Goal: Task Accomplishment & Management: Manage account settings

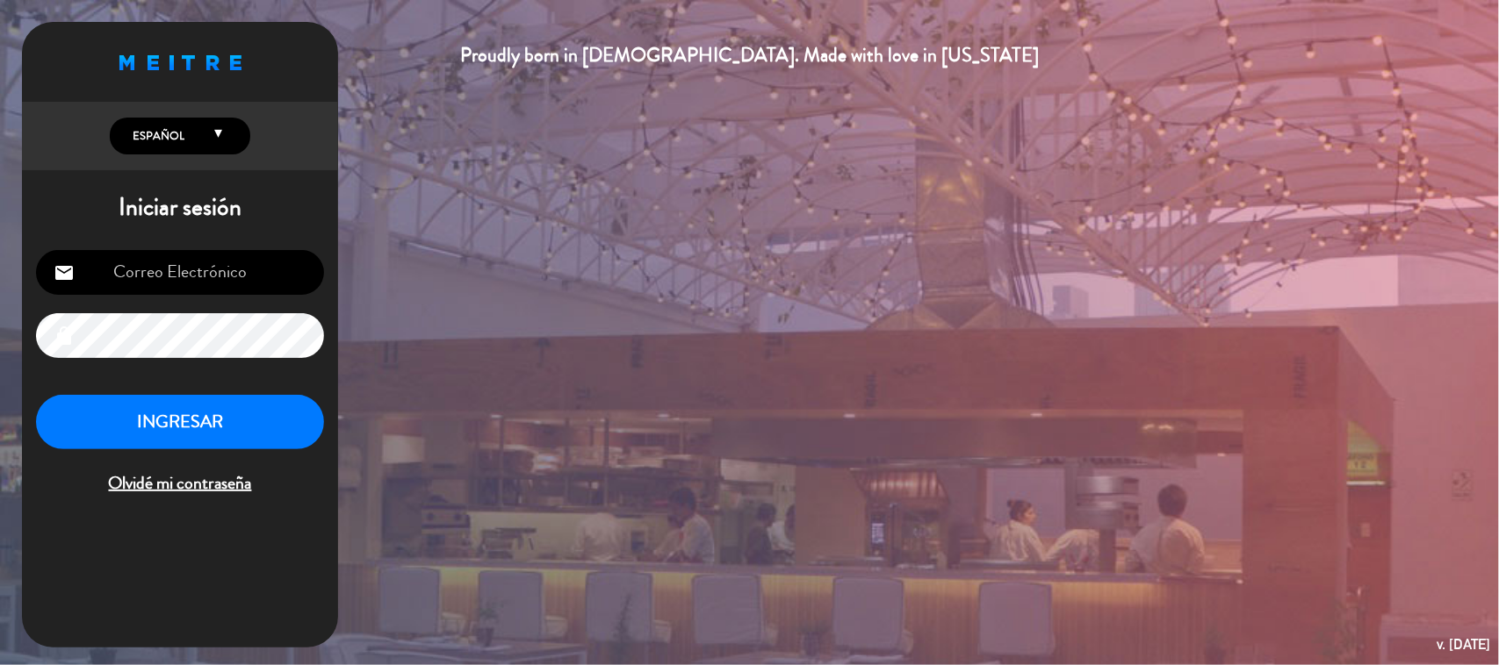
type input "[EMAIL_ADDRESS][DOMAIN_NAME]"
click at [270, 420] on button "INGRESAR" at bounding box center [180, 422] width 288 height 55
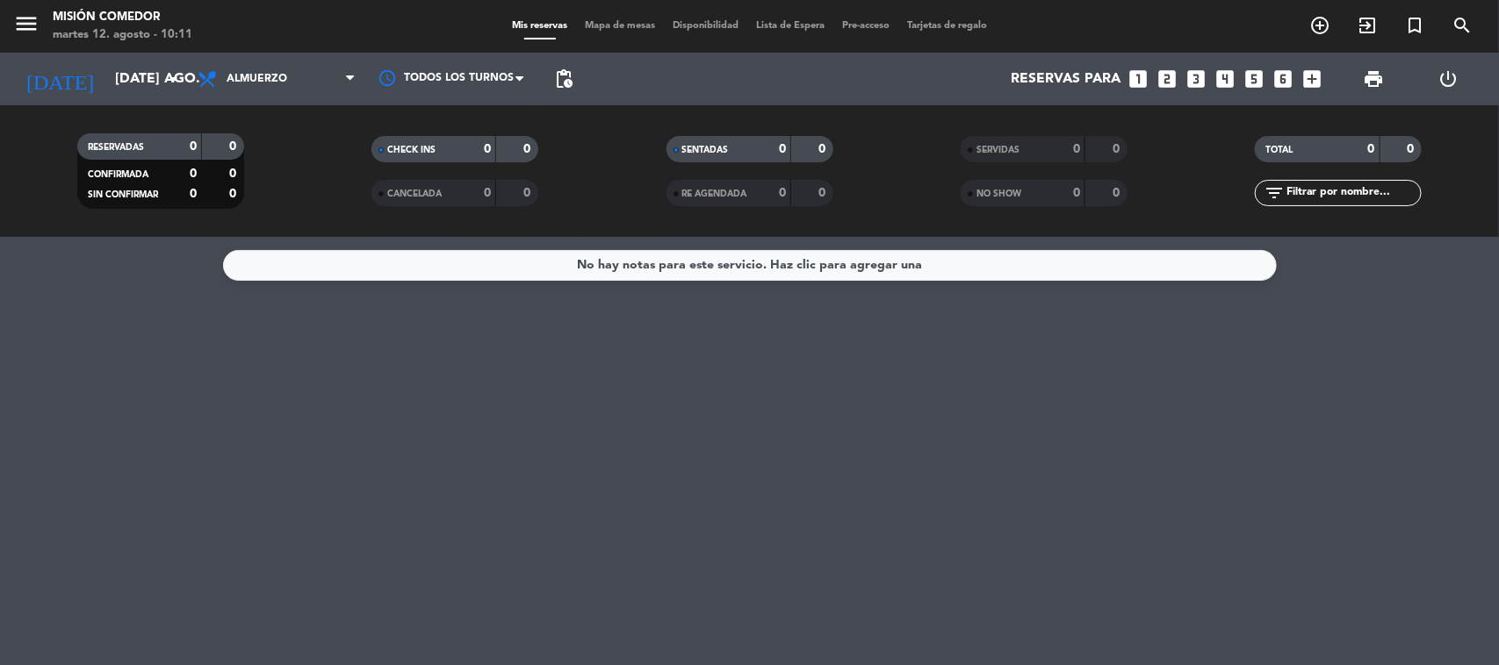
click at [1249, 72] on icon "looks_5" at bounding box center [1254, 79] width 23 height 23
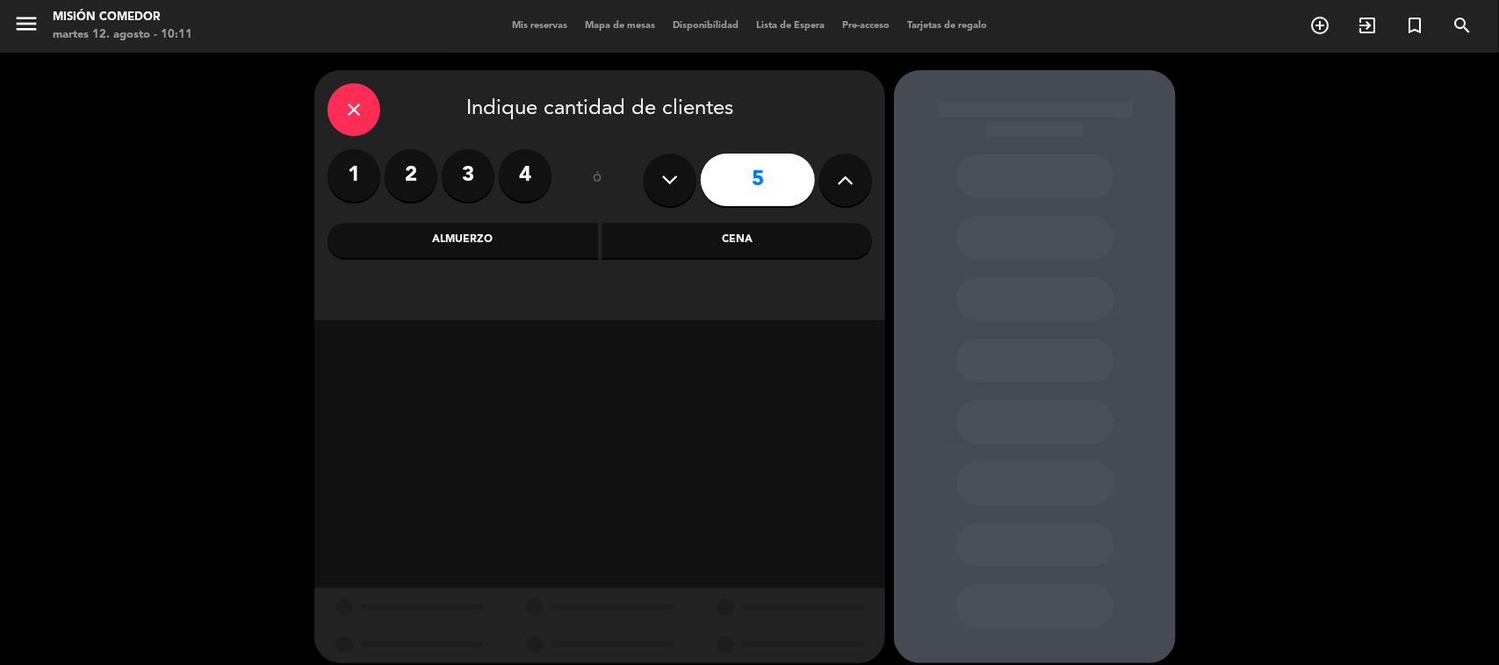
click at [496, 256] on div "Almuerzo" at bounding box center [462, 240] width 270 height 35
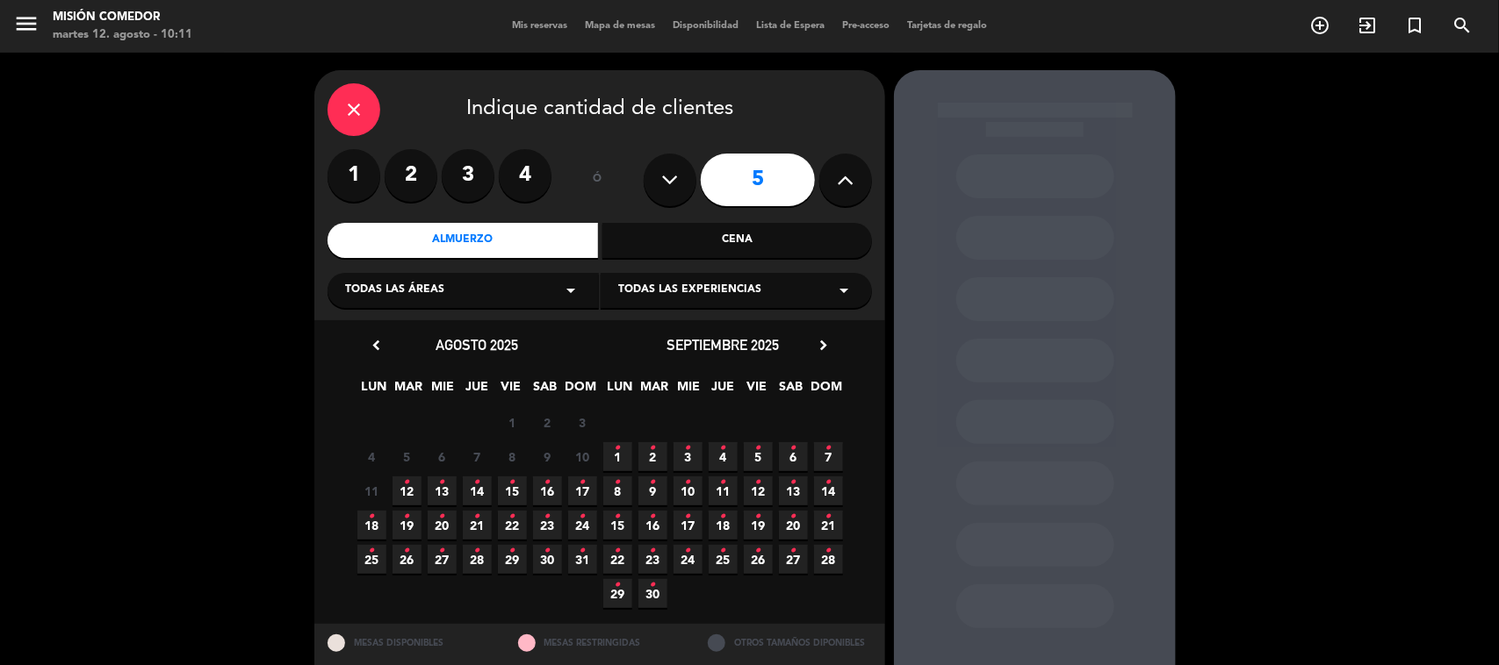
click at [404, 485] on icon "•" at bounding box center [407, 483] width 6 height 28
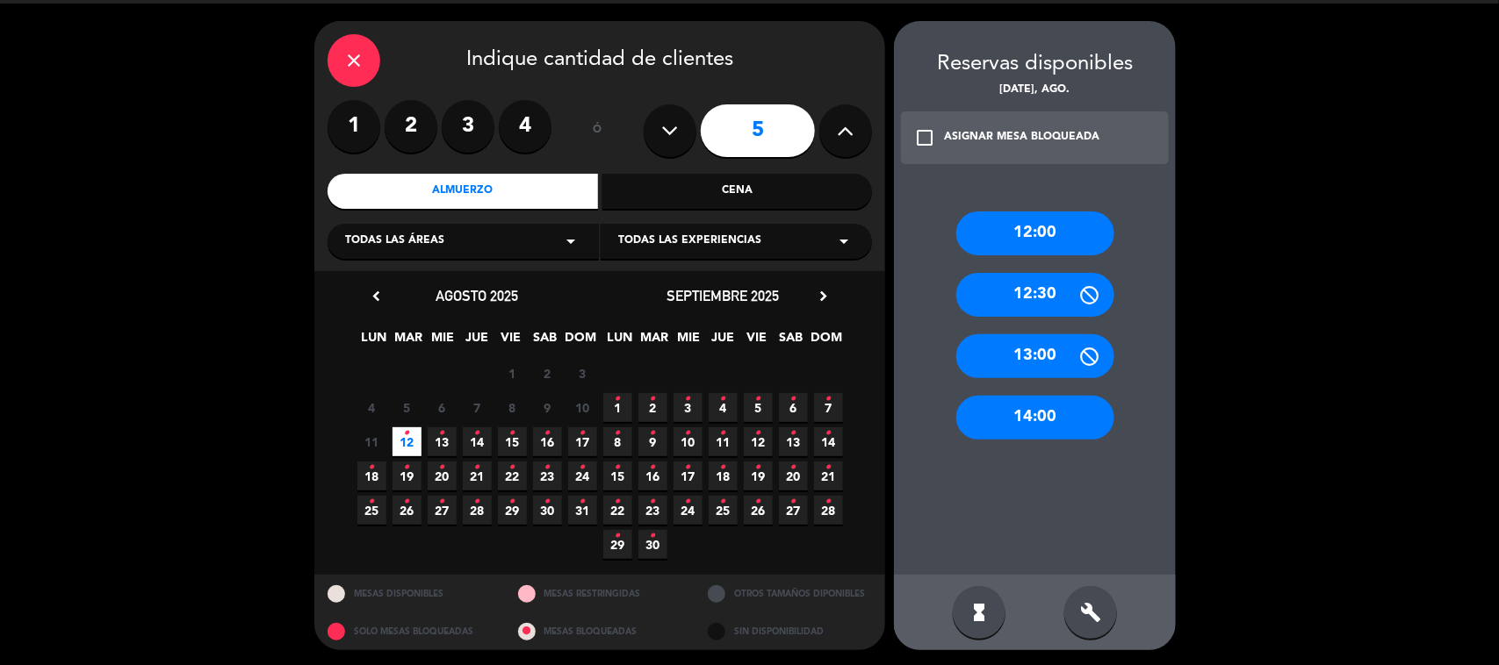
click at [1068, 345] on div "13:00" at bounding box center [1035, 356] width 158 height 44
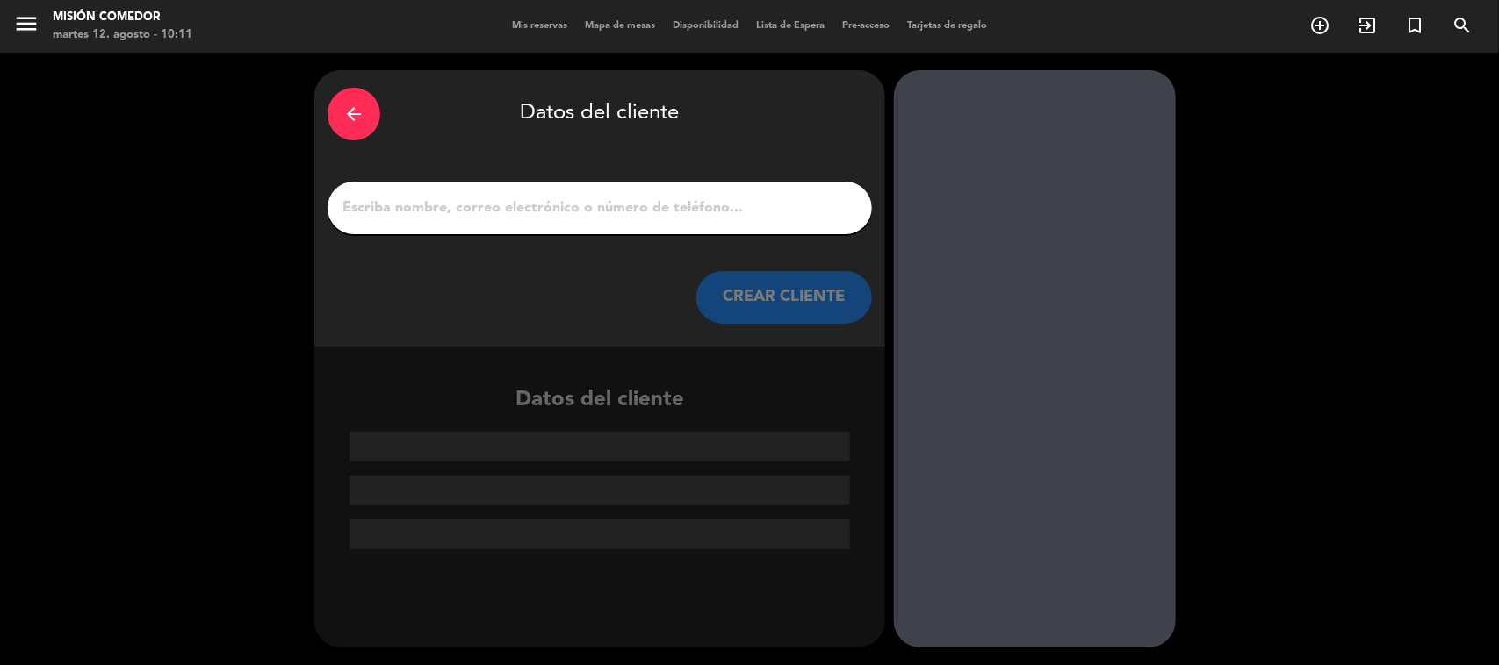
scroll to position [0, 0]
drag, startPoint x: 638, startPoint y: 206, endPoint x: 629, endPoint y: 196, distance: 13.7
click at [637, 203] on input "1" at bounding box center [600, 208] width 518 height 25
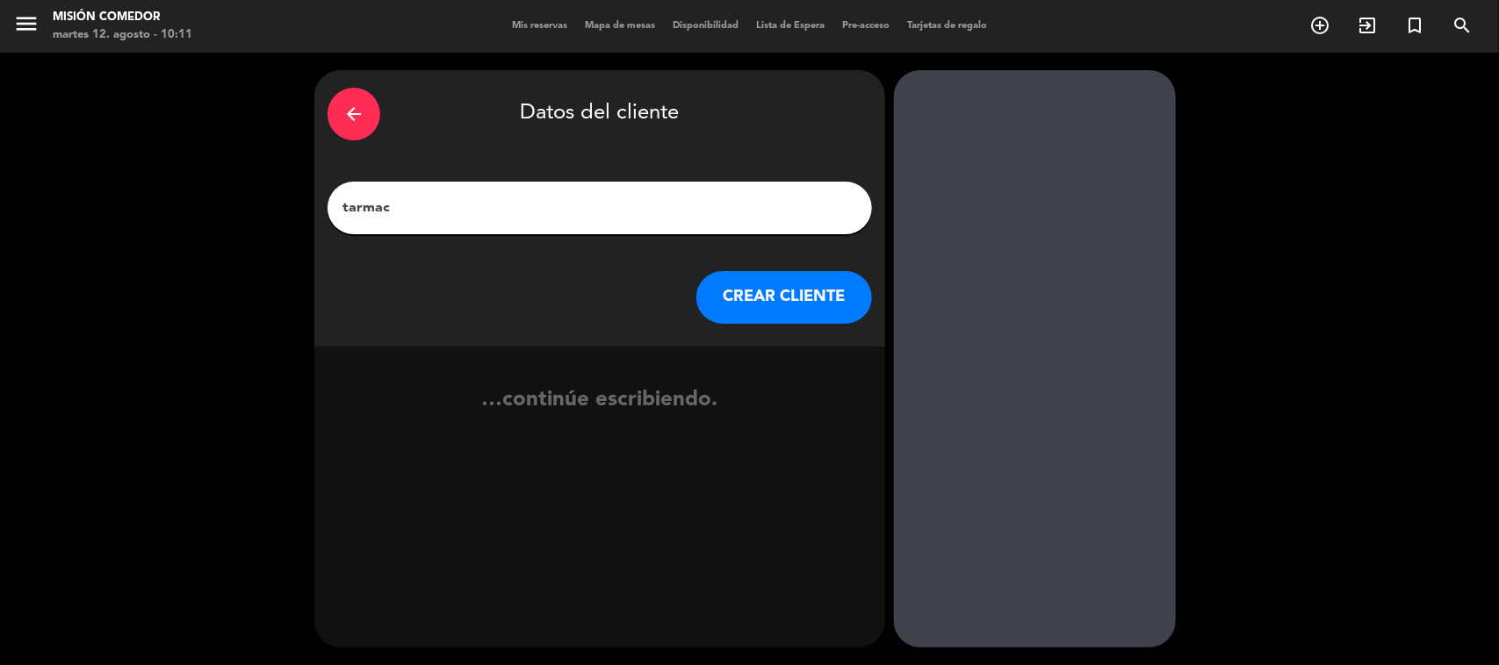
type input "tarmac"
drag, startPoint x: 765, startPoint y: 334, endPoint x: 773, endPoint y: 291, distance: 43.0
click at [766, 323] on div "arrow_back Datos del cliente tarmac CREAR CLIENTE" at bounding box center [599, 208] width 571 height 277
click at [773, 291] on button "CREAR CLIENTE" at bounding box center [784, 297] width 176 height 53
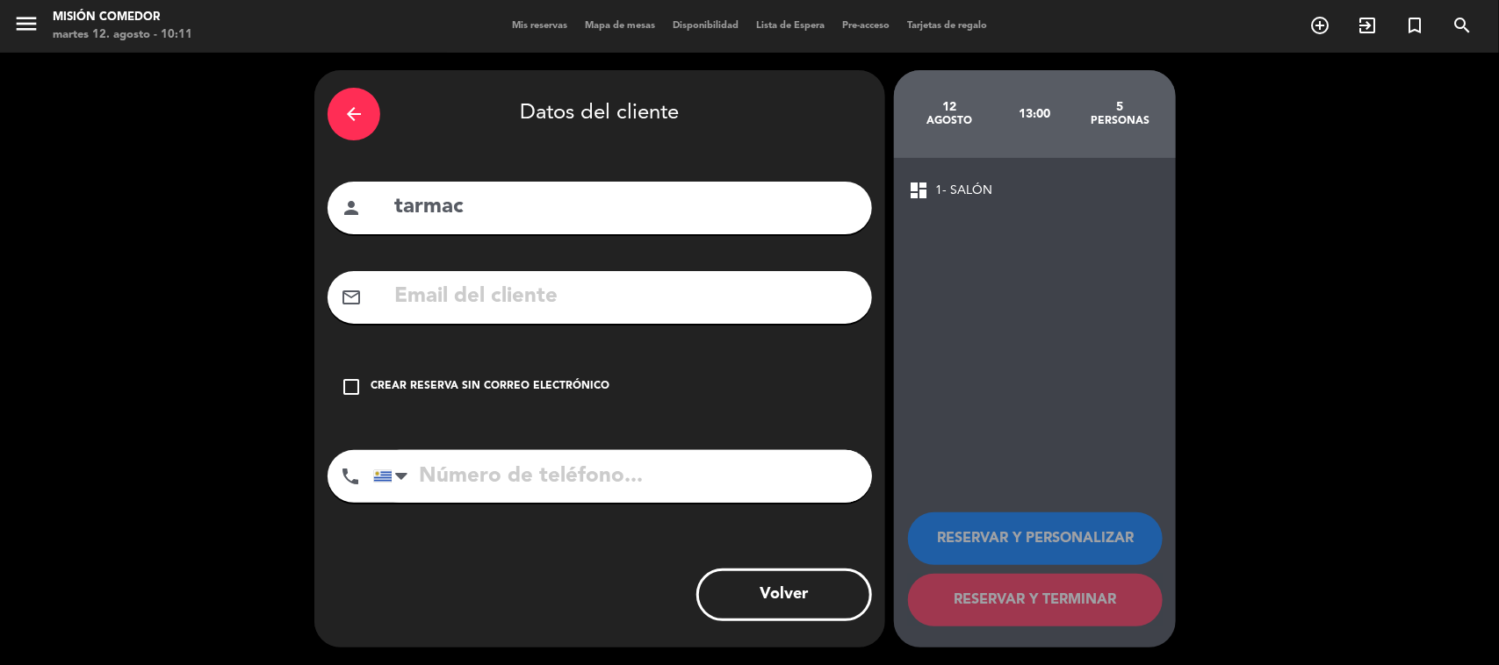
click at [449, 388] on div "Crear reserva sin correo electrónico" at bounding box center [489, 387] width 239 height 18
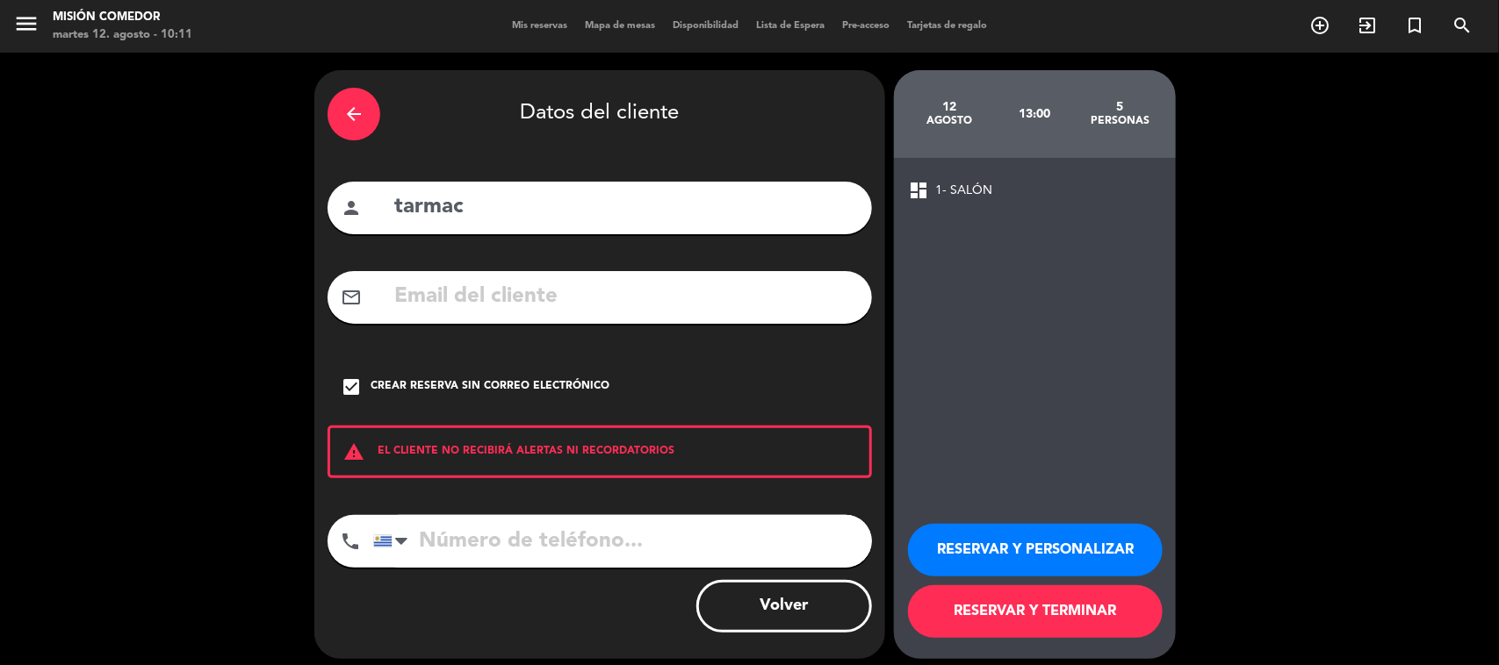
click at [1047, 626] on button "RESERVAR Y TERMINAR" at bounding box center [1035, 612] width 255 height 53
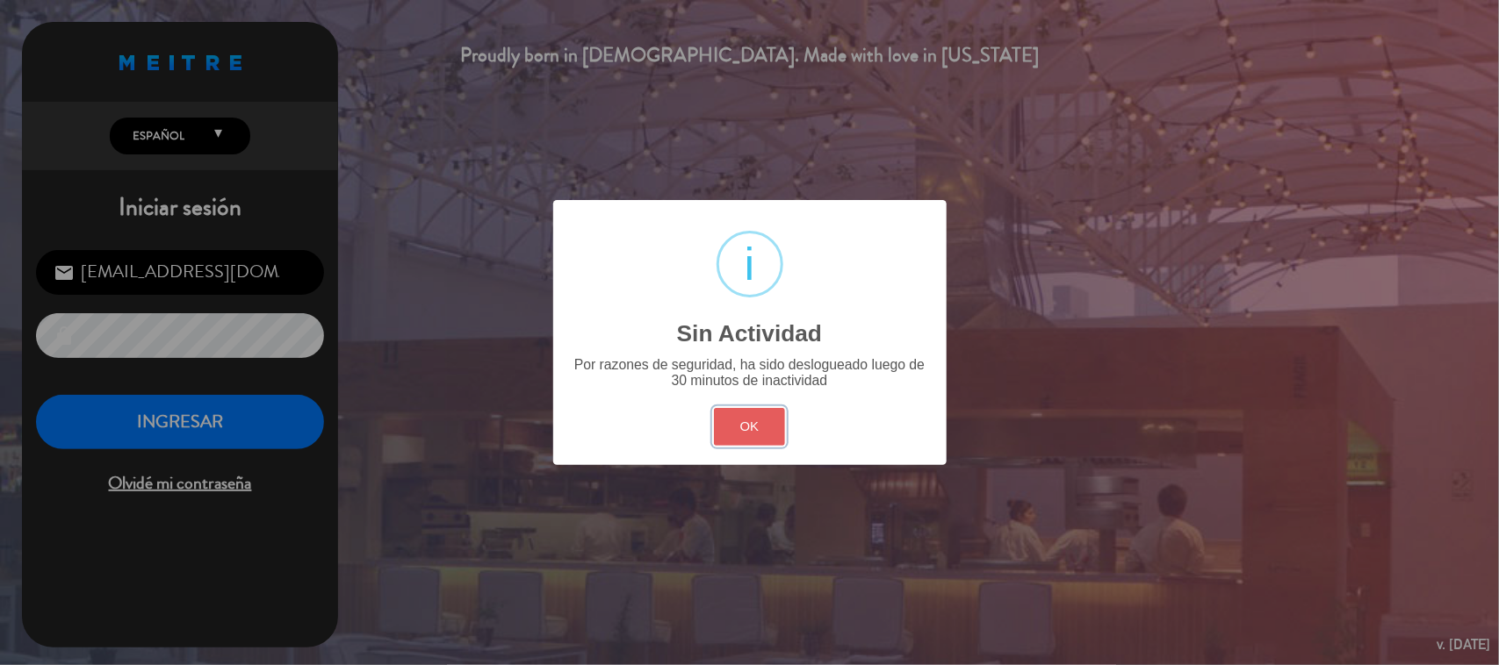
click at [751, 433] on button "OK" at bounding box center [749, 427] width 71 height 38
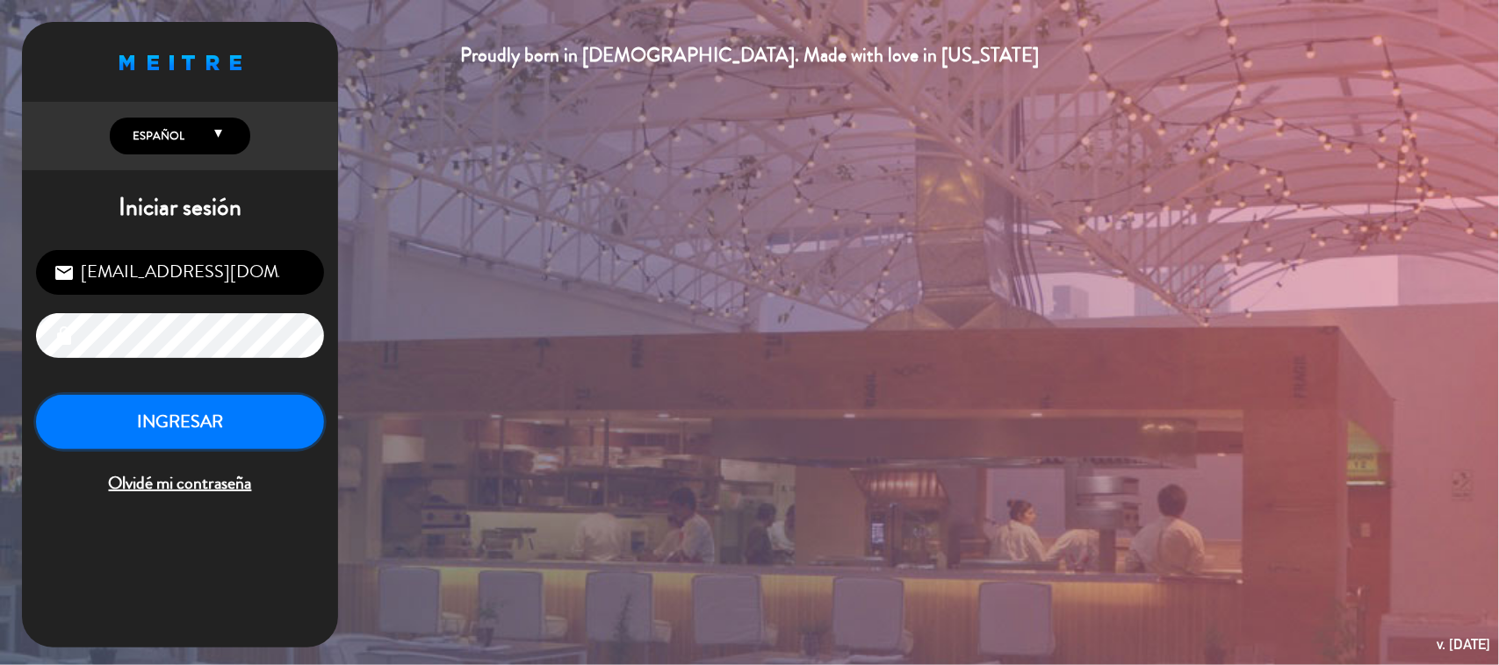
click at [282, 408] on button "INGRESAR" at bounding box center [180, 422] width 288 height 55
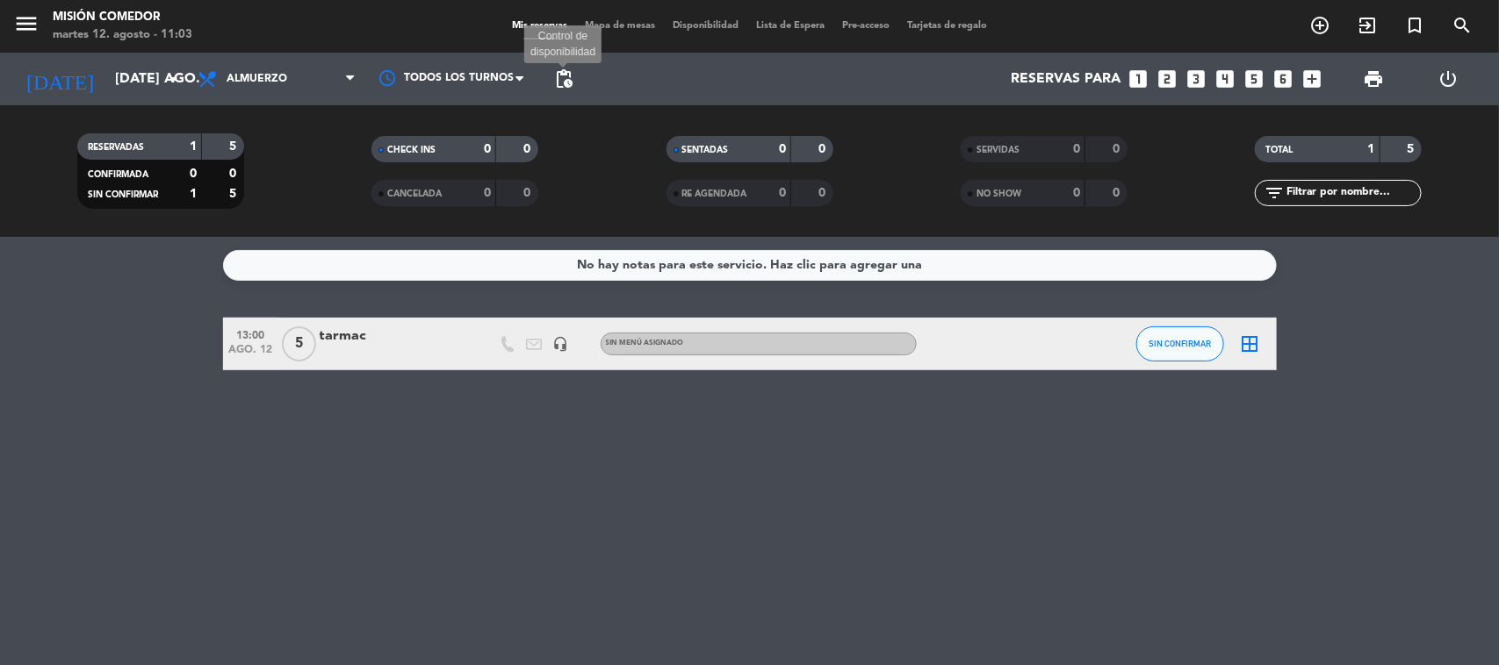
click at [553, 85] on span "pending_actions" at bounding box center [563, 78] width 21 height 21
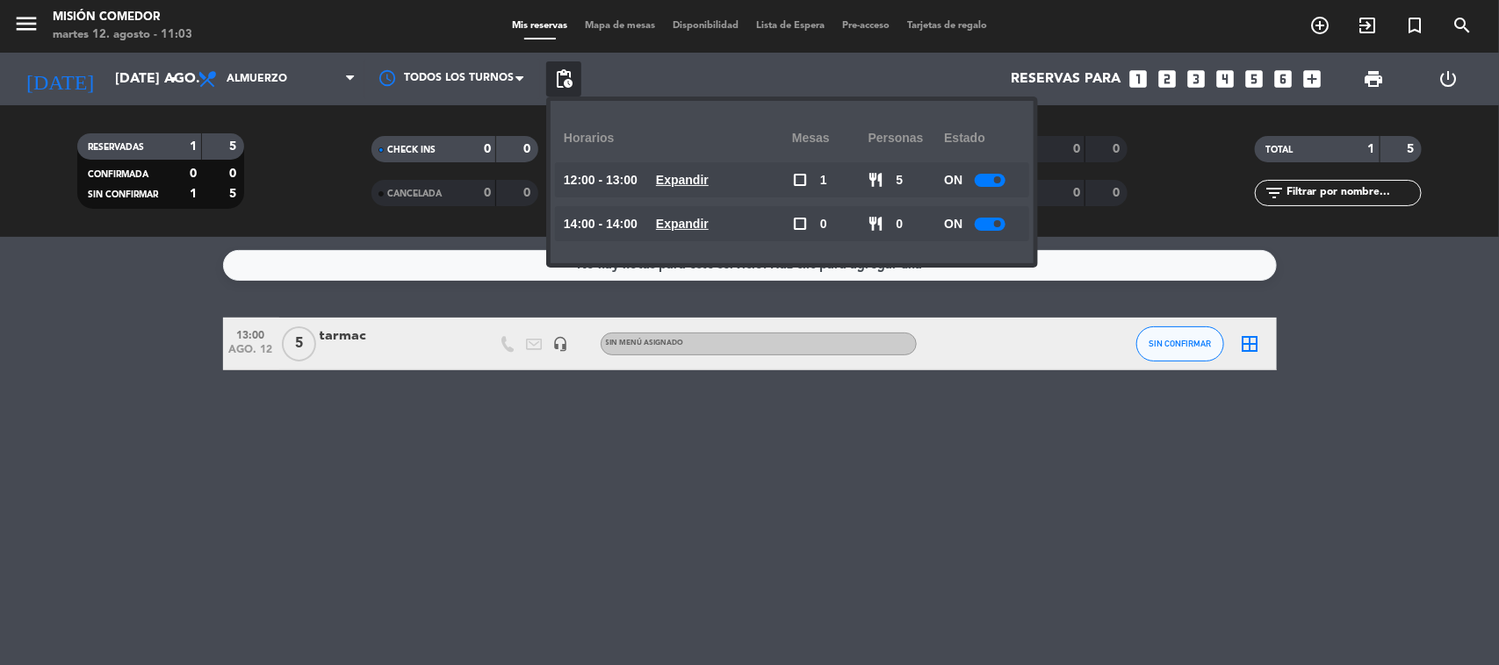
click at [989, 186] on div "ON" at bounding box center [982, 179] width 76 height 35
drag, startPoint x: 989, startPoint y: 186, endPoint x: 990, endPoint y: 176, distance: 9.7
click at [990, 177] on div "ON" at bounding box center [982, 179] width 76 height 35
click at [990, 176] on div at bounding box center [989, 180] width 31 height 13
click at [998, 225] on span at bounding box center [997, 223] width 7 height 7
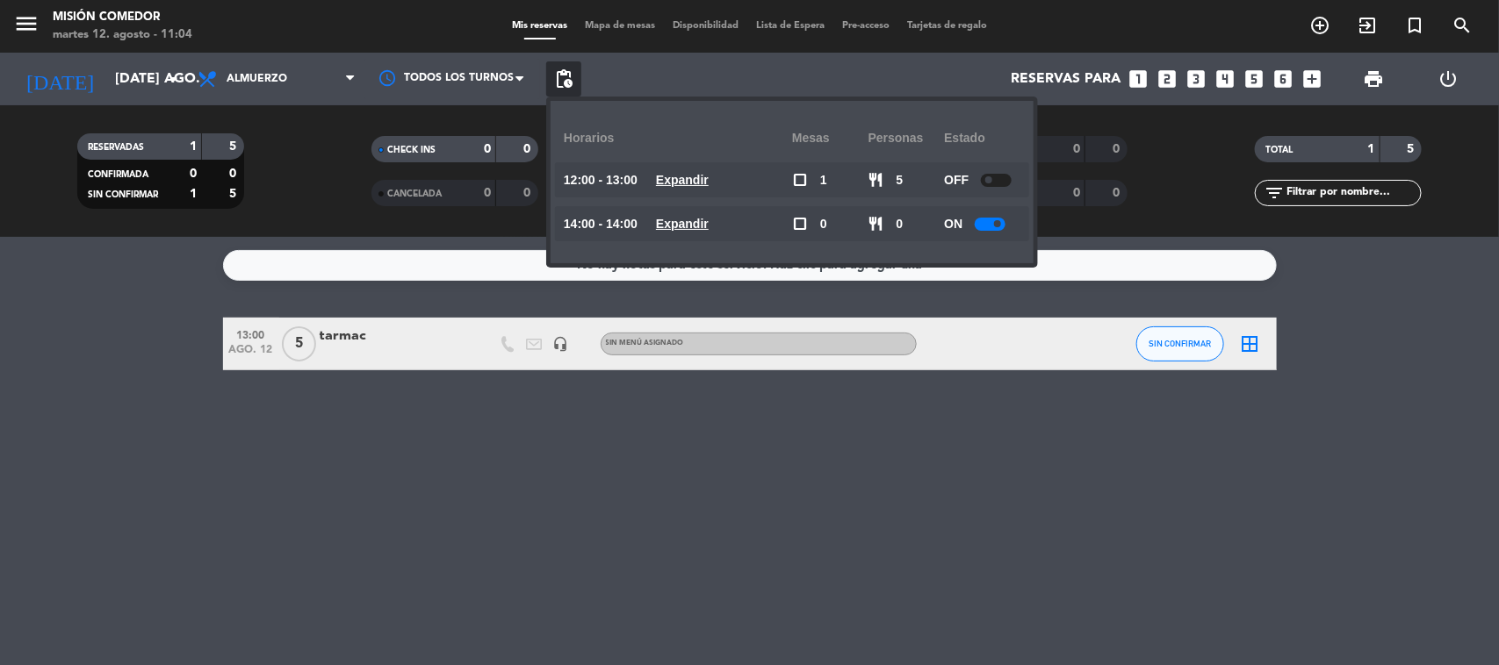
click at [998, 225] on span at bounding box center [997, 223] width 7 height 7
